Goal: Task Accomplishment & Management: Use online tool/utility

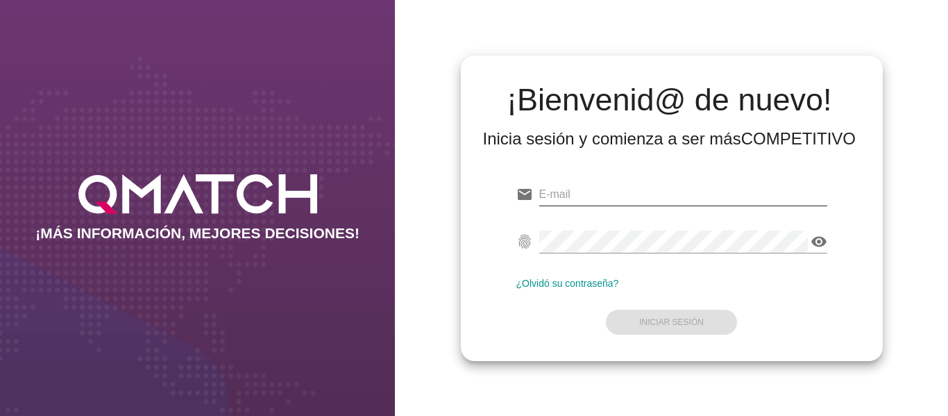
click at [579, 193] on input "email" at bounding box center [683, 194] width 288 height 22
type input "[PERSON_NAME][EMAIL_ADDRESS][DOMAIN_NAME]"
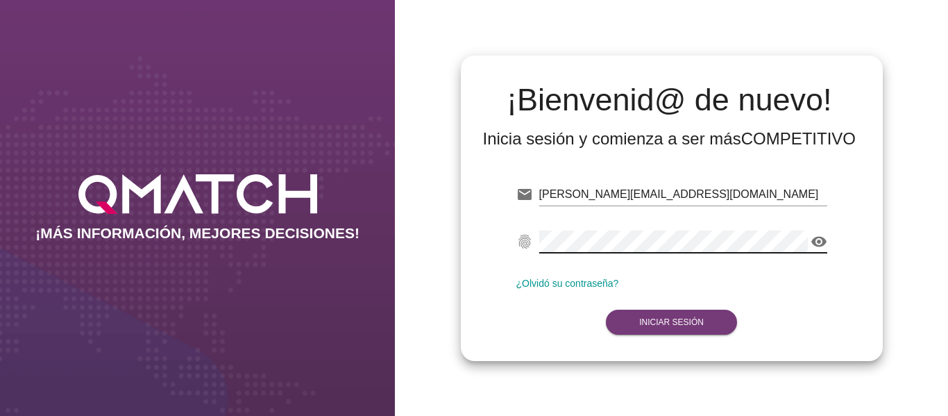
click at [682, 327] on button "Iniciar Sesión" at bounding box center [671, 321] width 131 height 25
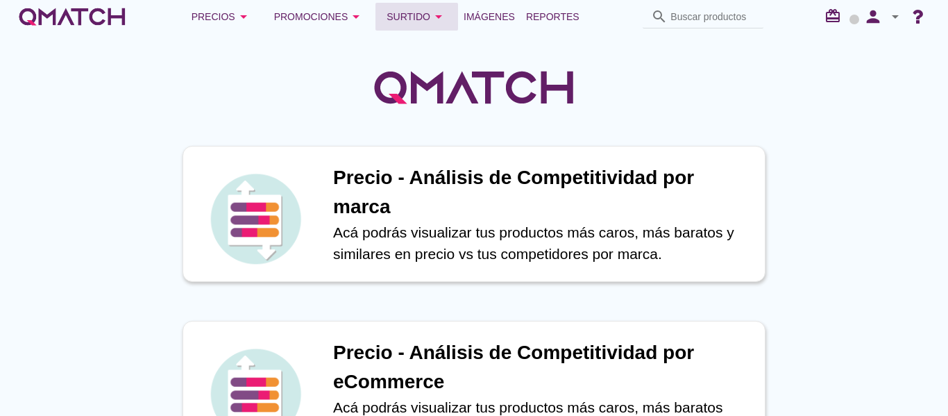
click at [439, 16] on icon "arrow_drop_down" at bounding box center [438, 16] width 17 height 17
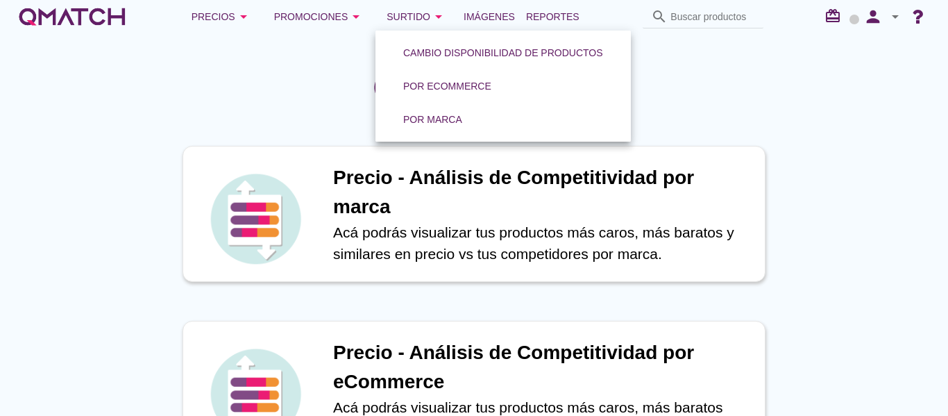
click at [304, 61] on div at bounding box center [474, 79] width 948 height 93
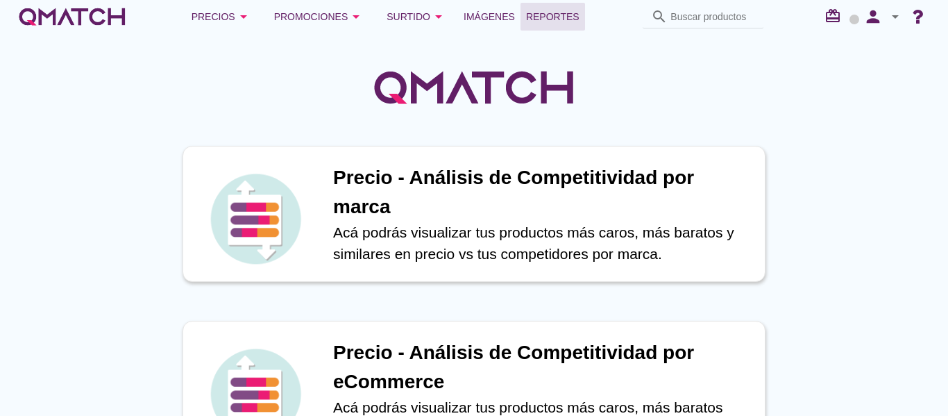
click at [577, 17] on span "Reportes" at bounding box center [552, 16] width 53 height 17
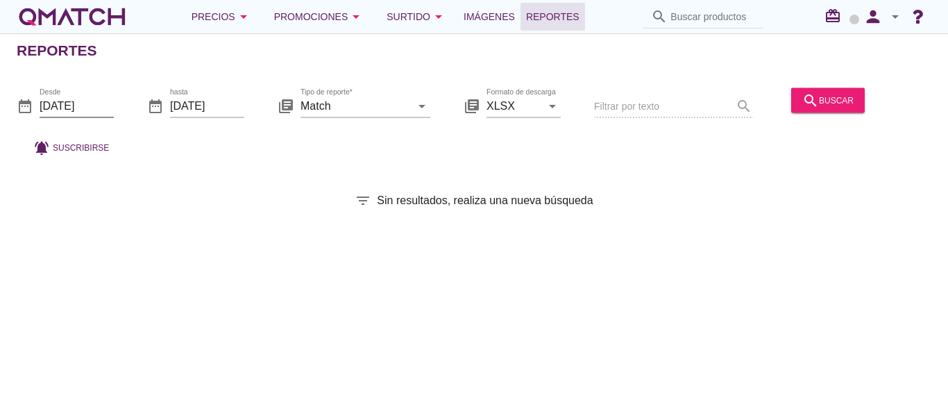
click at [87, 101] on input "[DATE]" at bounding box center [77, 105] width 74 height 22
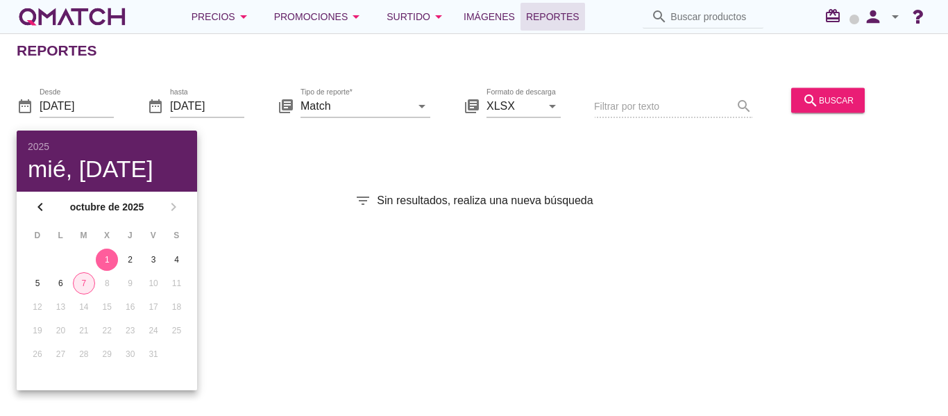
click at [87, 283] on div "7" at bounding box center [84, 283] width 21 height 12
type input "[DATE]"
click at [388, 150] on div "date_range Desde [DATE] date_range hasta [DATE] library_books Tipo de reporte* …" at bounding box center [474, 118] width 948 height 92
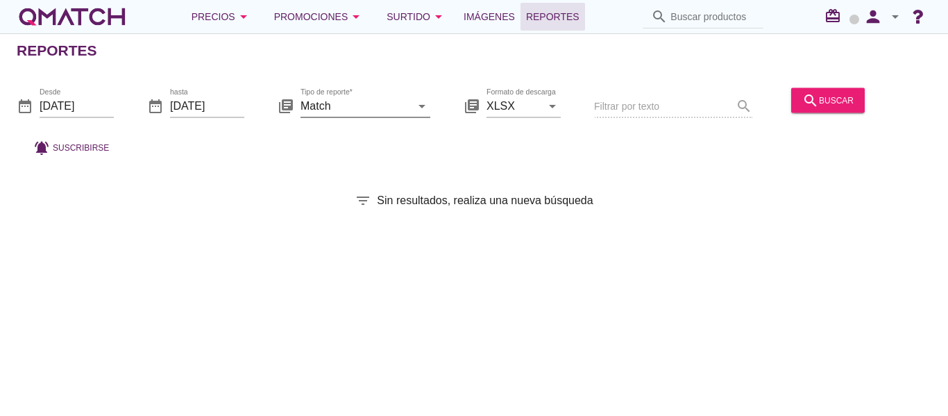
drag, startPoint x: 397, startPoint y: 117, endPoint x: 402, endPoint y: 112, distance: 7.4
click at [398, 117] on div "Tipo de reporte* Match arrow_drop_down" at bounding box center [365, 112] width 130 height 36
click at [404, 107] on input "Match" at bounding box center [355, 105] width 110 height 22
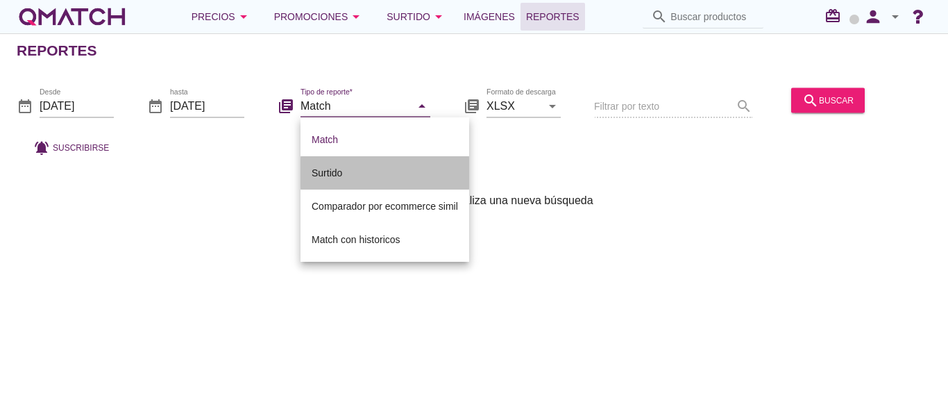
click at [356, 168] on div "Surtido" at bounding box center [385, 172] width 146 height 17
type input "Surtido"
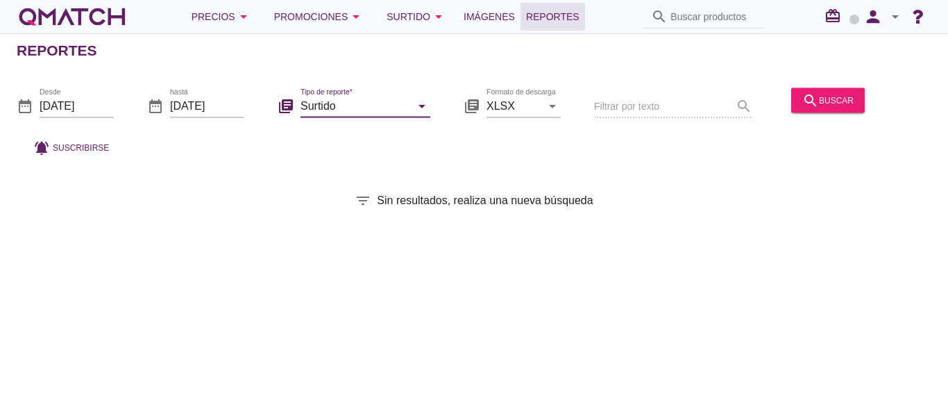
click at [658, 109] on div "Filtrar por texto search" at bounding box center [673, 106] width 158 height 47
click at [828, 96] on div "search buscar" at bounding box center [827, 100] width 51 height 17
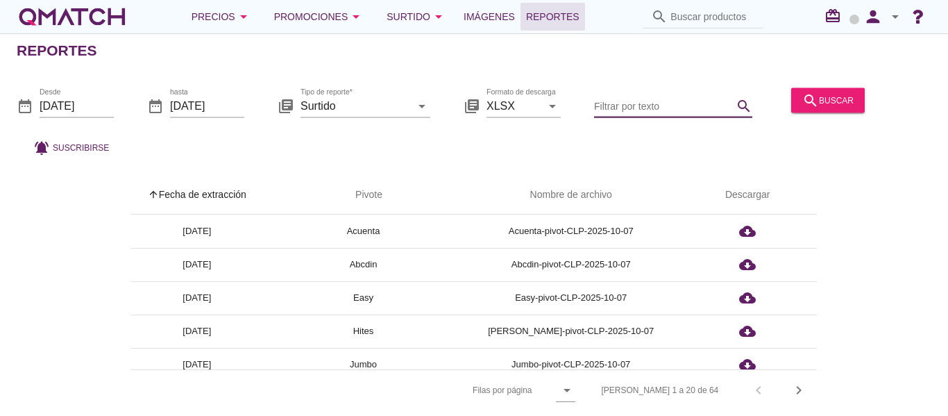
click at [650, 108] on input "Filtrar por texto" at bounding box center [663, 105] width 139 height 22
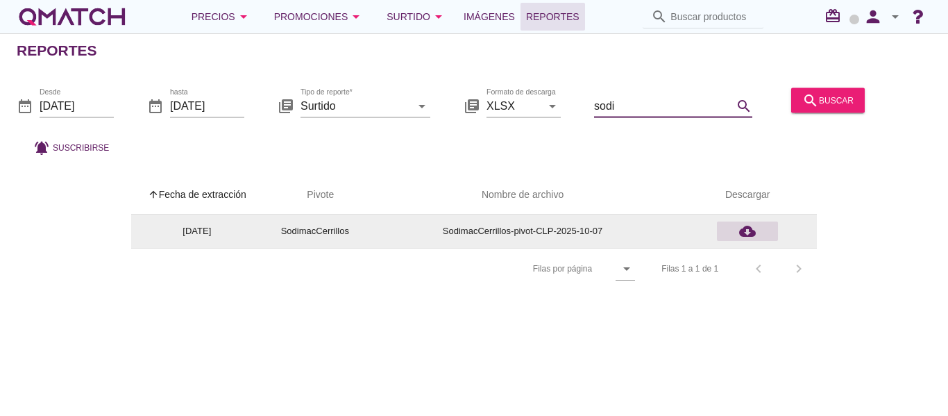
type input "sodi"
click at [749, 228] on icon "cloud_download" at bounding box center [747, 231] width 17 height 17
